Goal: Information Seeking & Learning: Learn about a topic

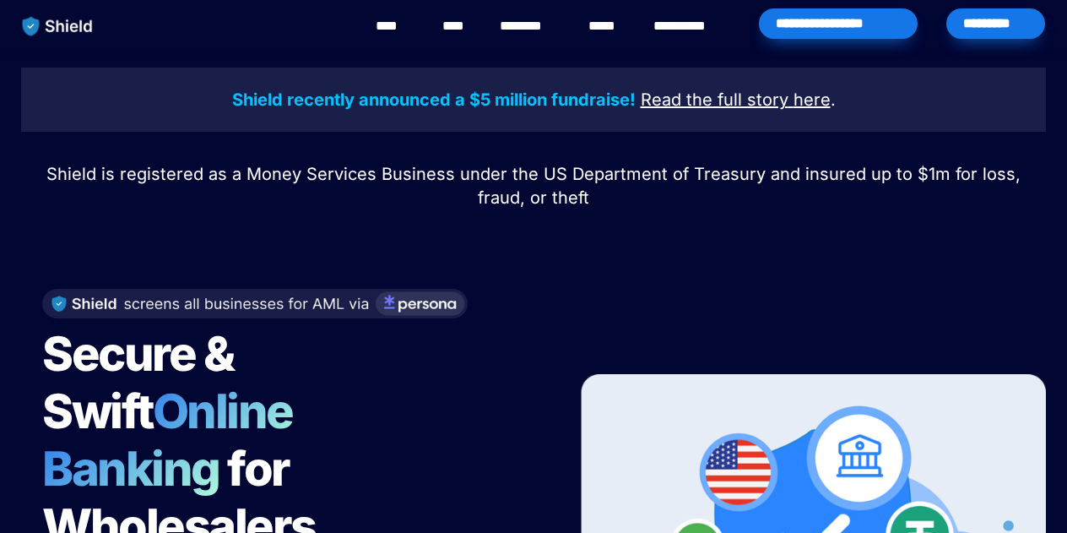
click at [530, 35] on link "********" at bounding box center [530, 26] width 60 height 20
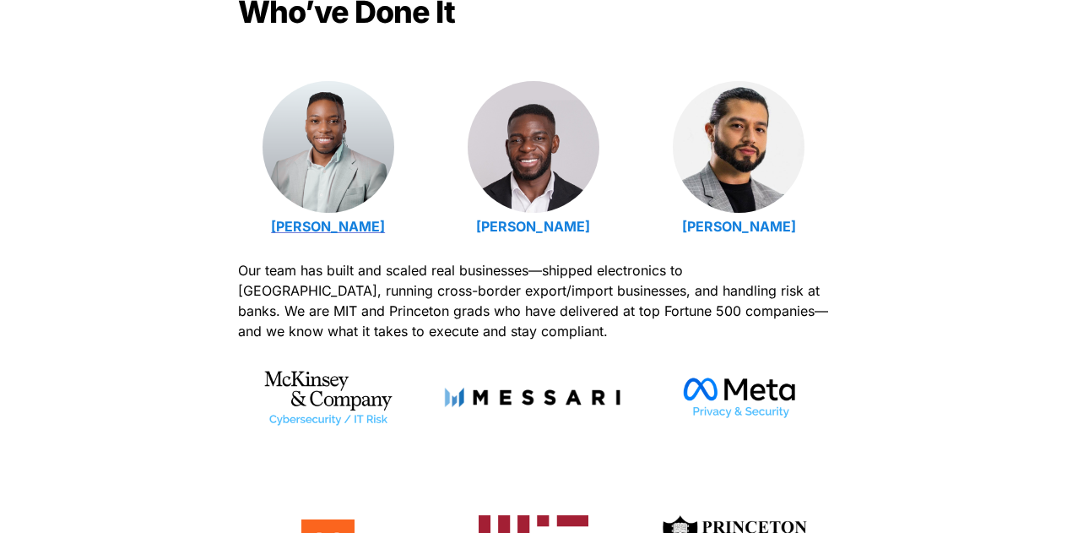
scroll to position [622, 0]
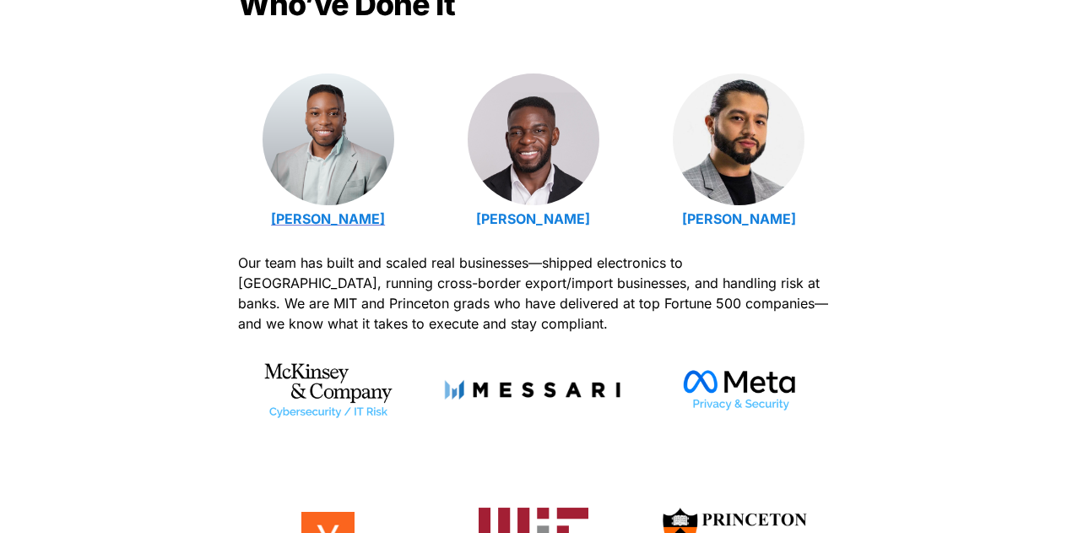
click at [290, 215] on strong "[PERSON_NAME]" at bounding box center [328, 218] width 114 height 17
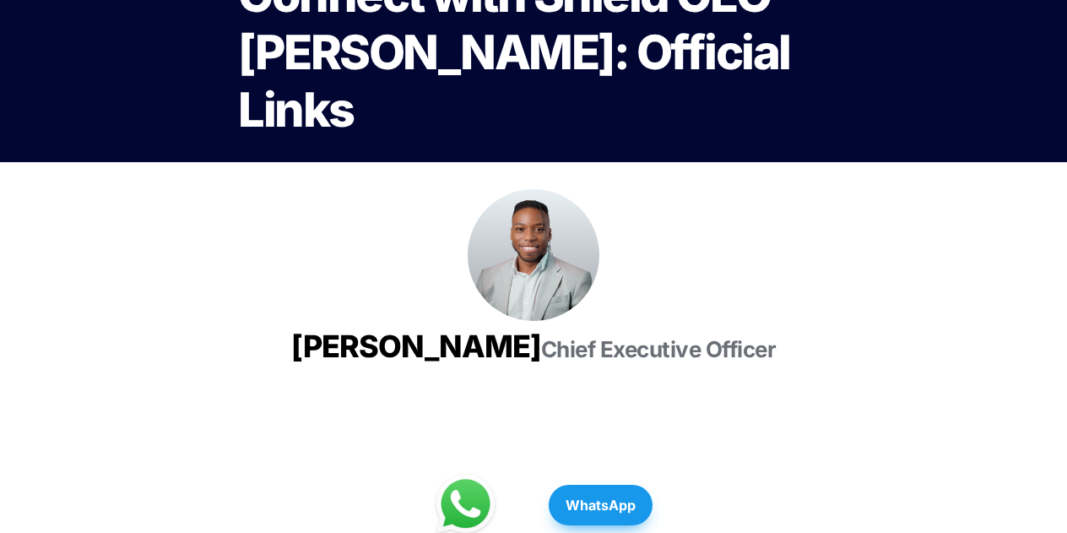
scroll to position [106, 0]
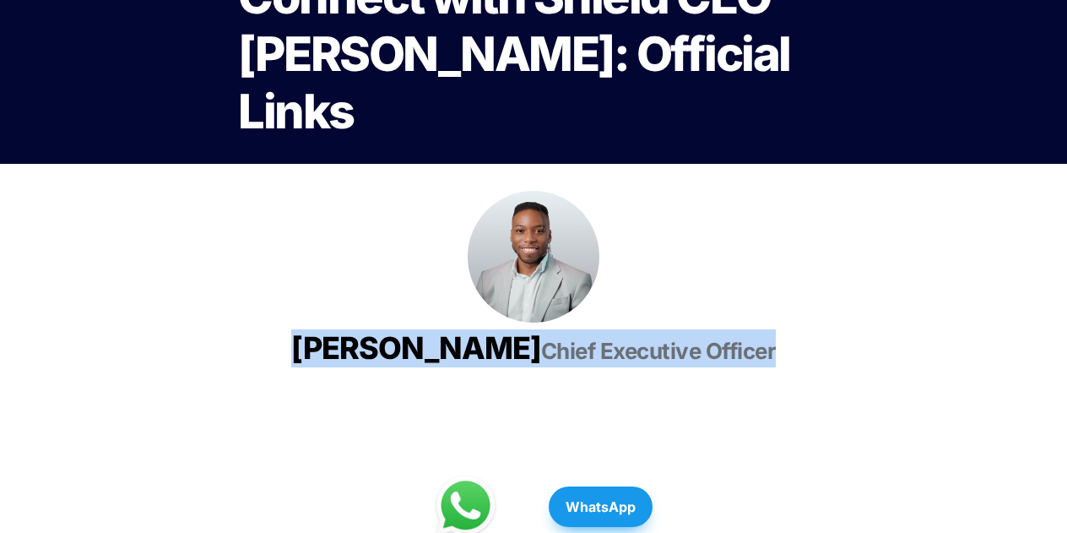
drag, startPoint x: 382, startPoint y: 353, endPoint x: 733, endPoint y: 387, distance: 352.9
click at [740, 374] on h3 "[PERSON_NAME] Chief Executive Officer" at bounding box center [533, 349] width 591 height 52
copy h3 "[PERSON_NAME] Chief Executive Officer"
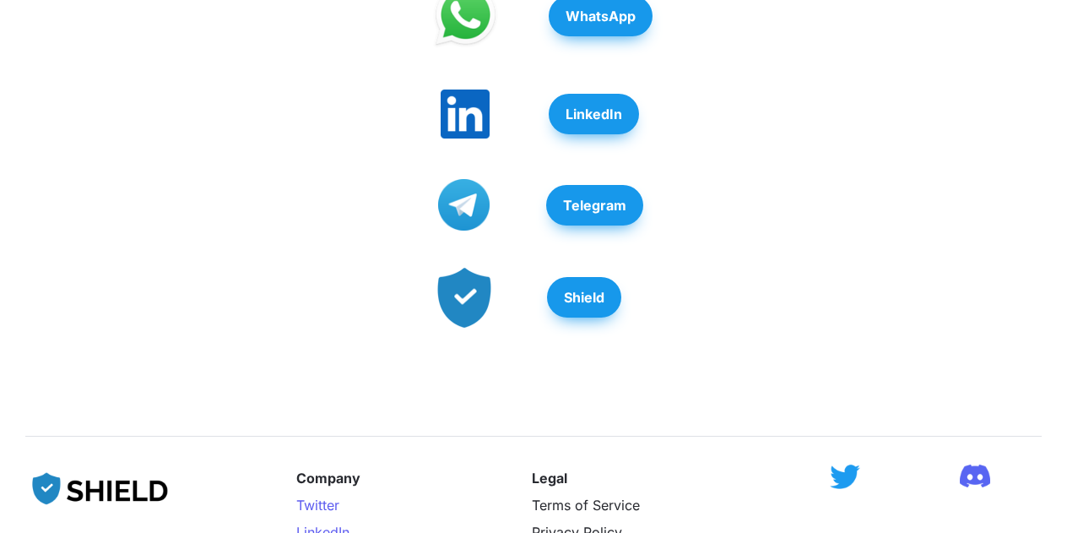
scroll to position [0, 0]
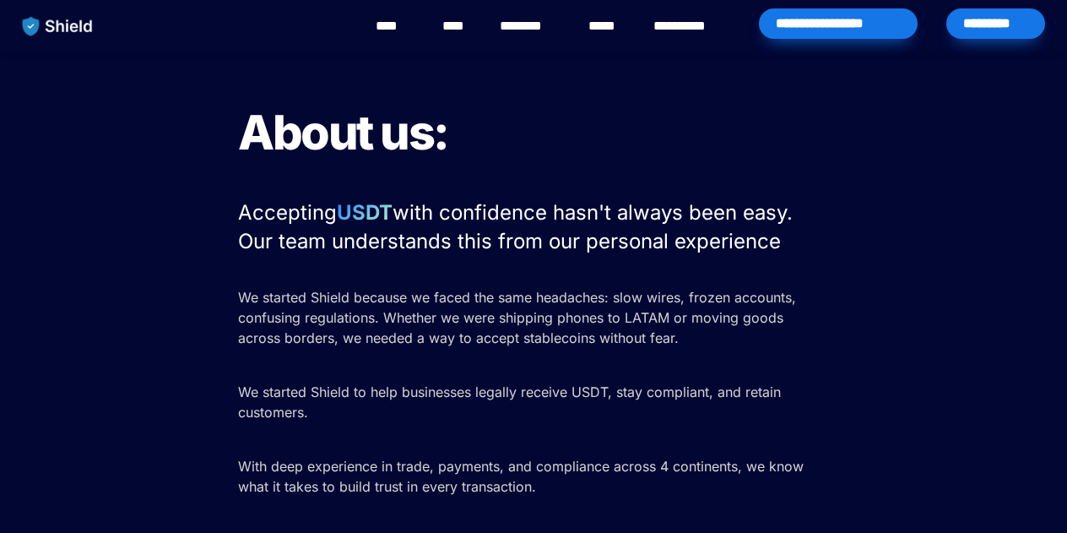
scroll to position [622, 0]
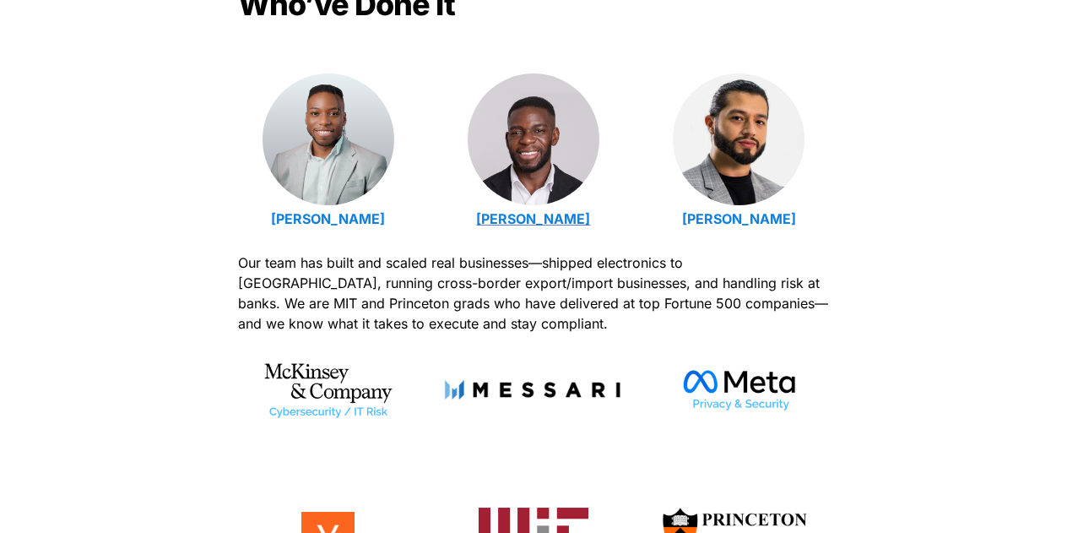
click at [508, 215] on strong "Isaiah Udotong" at bounding box center [533, 218] width 114 height 17
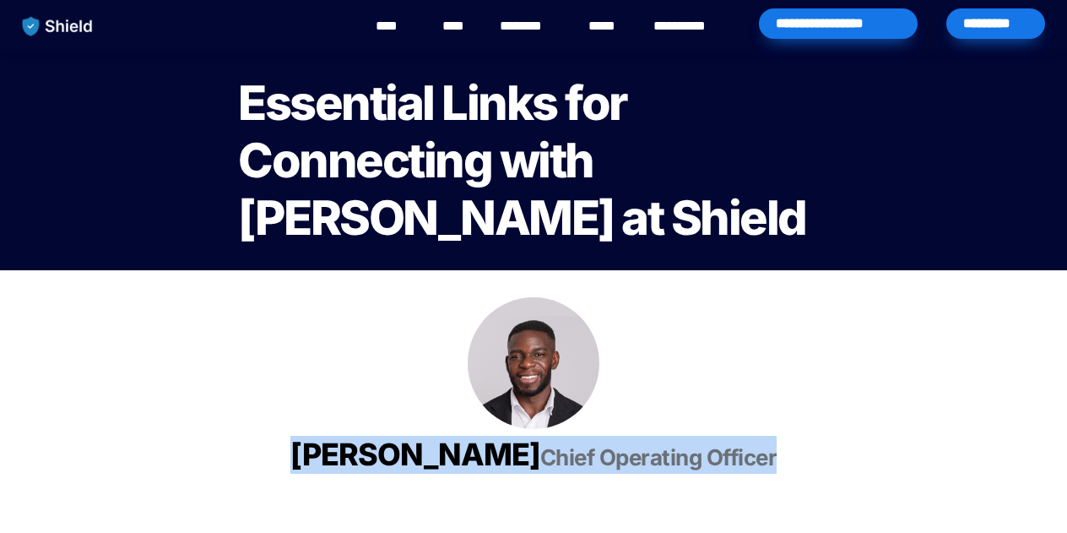
drag, startPoint x: 422, startPoint y: 448, endPoint x: 746, endPoint y: 508, distance: 329.7
copy h3 "[PERSON_NAME] Chief Operating Officer"
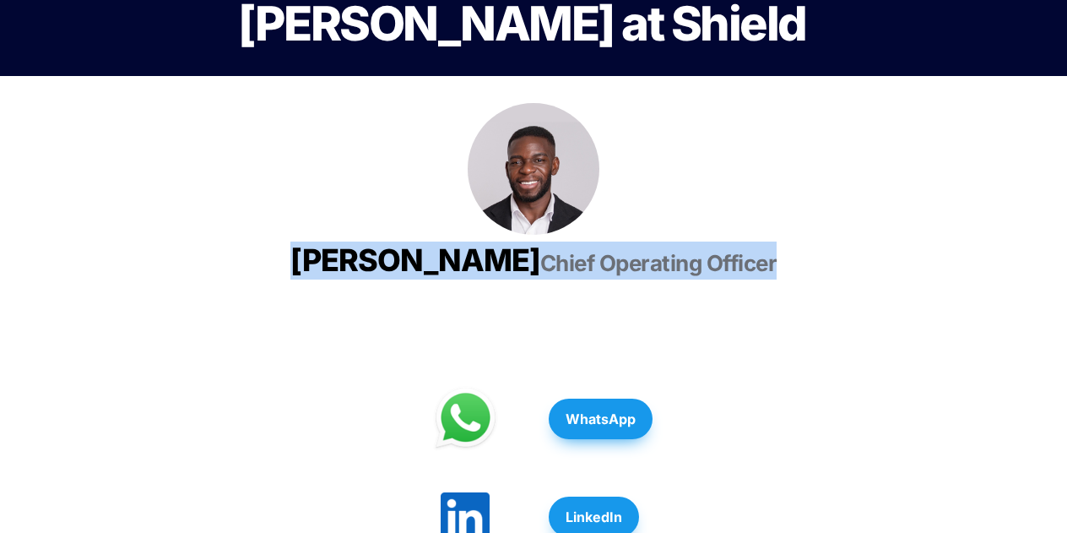
scroll to position [173, 0]
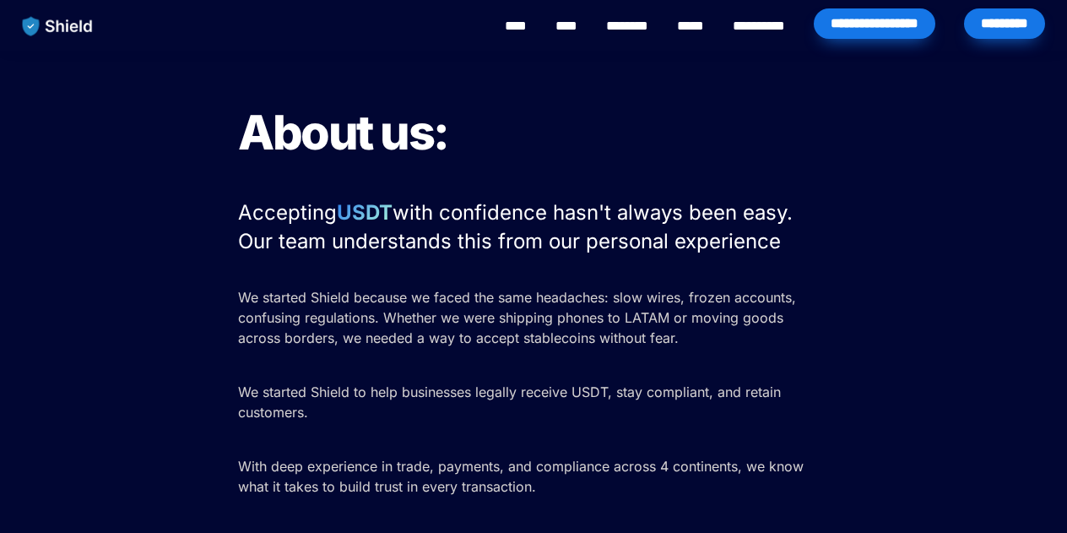
scroll to position [622, 0]
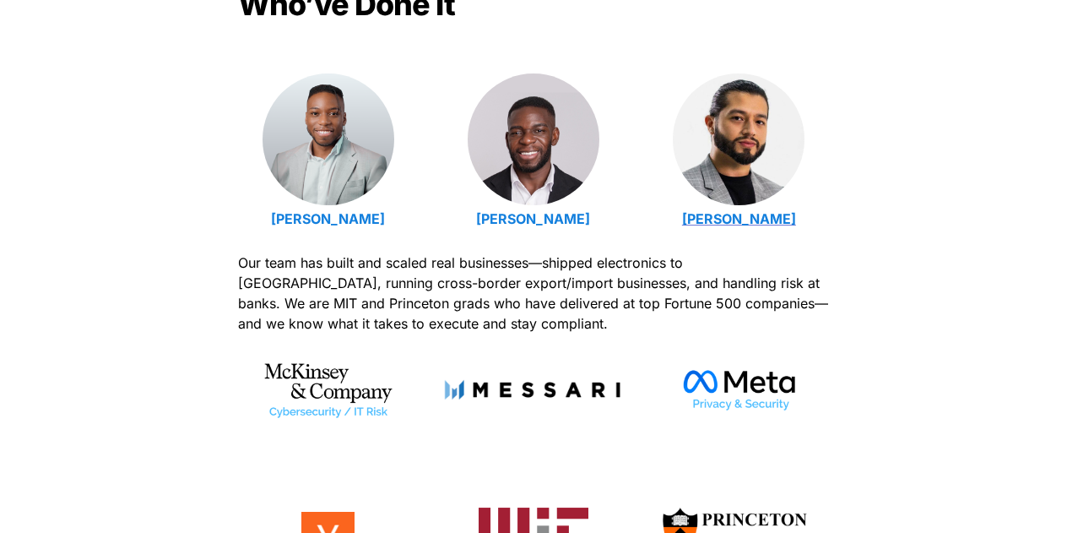
click at [736, 218] on strong "Luis Carchi" at bounding box center [739, 218] width 114 height 17
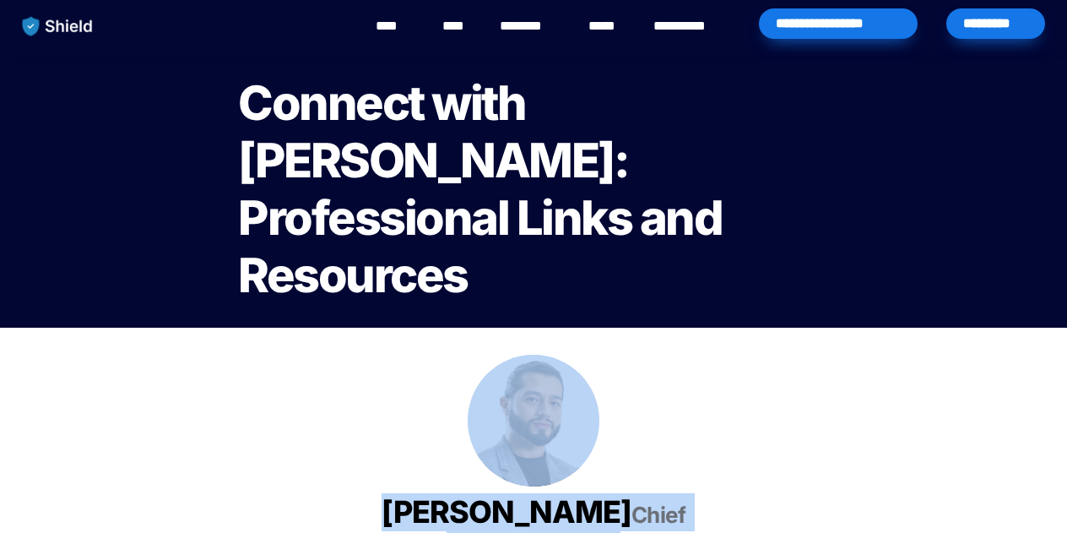
drag, startPoint x: 426, startPoint y: 425, endPoint x: 668, endPoint y: 485, distance: 249.6
click at [772, 378] on div at bounding box center [533, 421] width 591 height 132
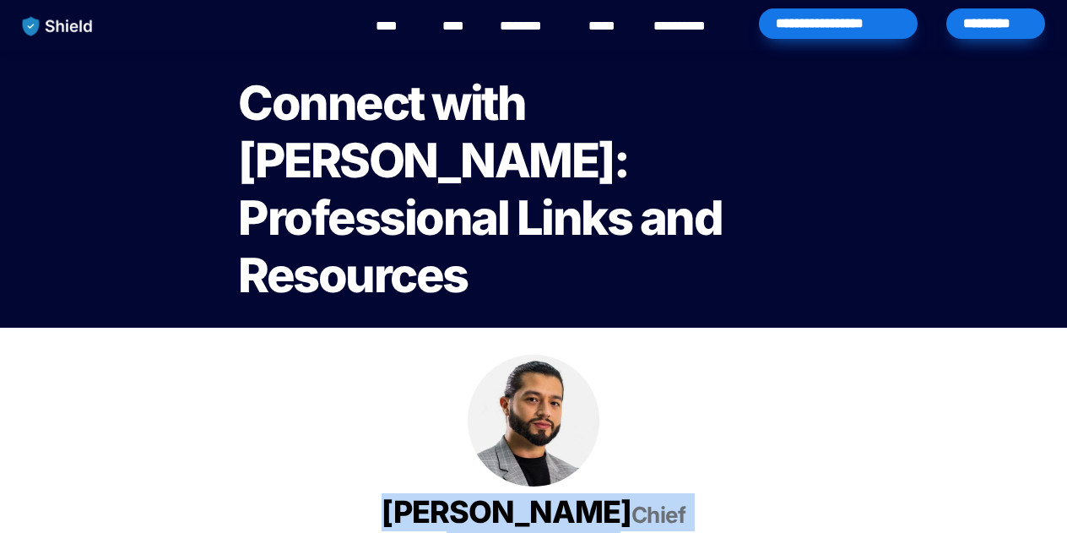
drag, startPoint x: 448, startPoint y: 465, endPoint x: 695, endPoint y: 488, distance: 247.6
click at [694, 490] on h3 "Luis Carchi Chief Technical Officer" at bounding box center [534, 525] width 422 height 79
copy h3 "Luis Carchi Chief Technical Officer"
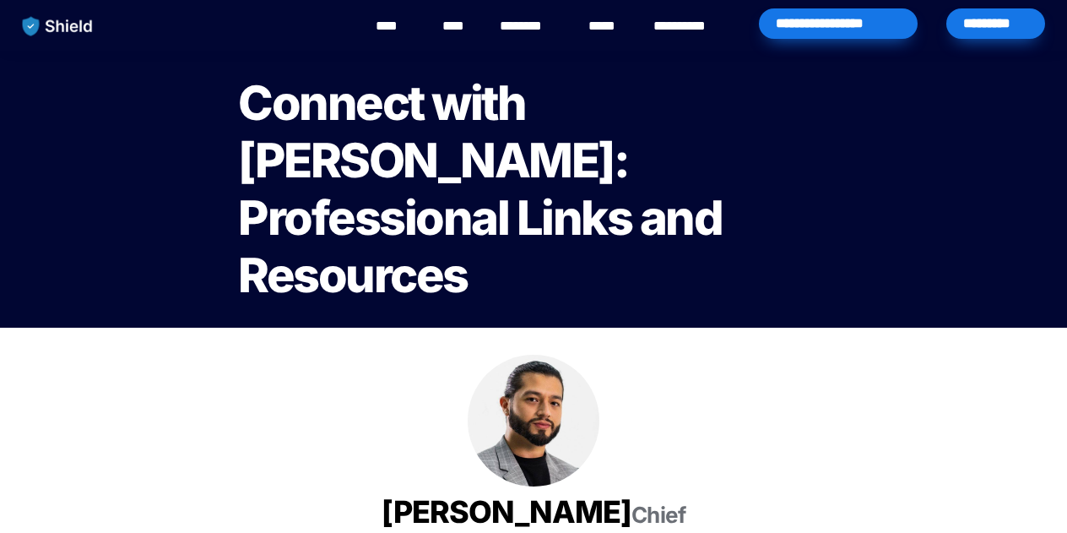
click at [361, 28] on div "**********" at bounding box center [593, 26] width 932 height 52
click at [388, 33] on link "****" at bounding box center [395, 26] width 38 height 20
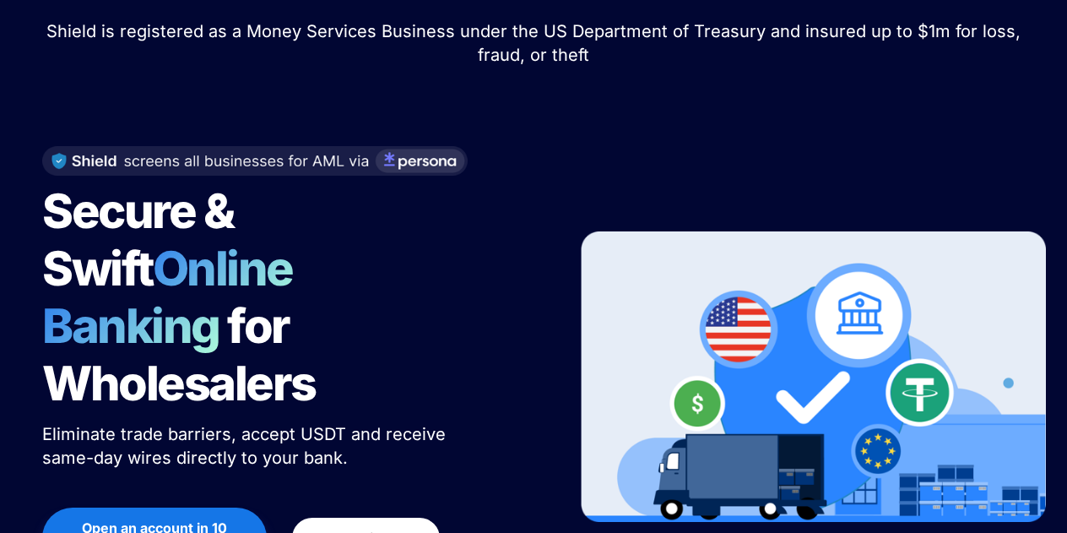
scroll to position [150, 0]
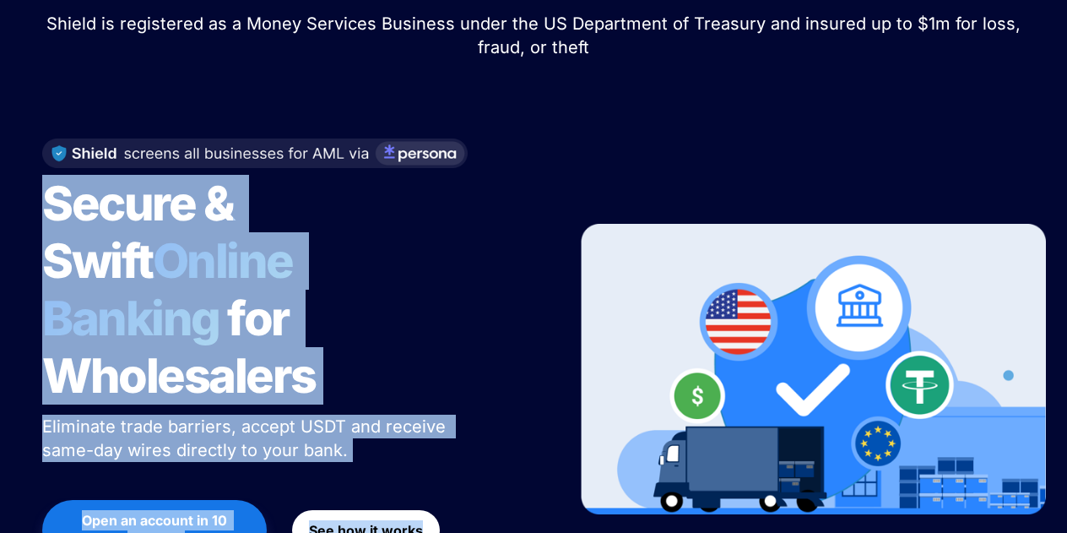
drag, startPoint x: 35, startPoint y: 209, endPoint x: 497, endPoint y: 386, distance: 495.2
click at [496, 386] on div "Secure & Swift Online Banking for Wholesalers Eliminate trade barriers, accept …" at bounding box center [288, 370] width 534 height 496
copy div "Secure & Swift Online Banking for Wholesalers Eliminate trade barriers, accept …"
